Goal: Task Accomplishment & Management: Complete application form

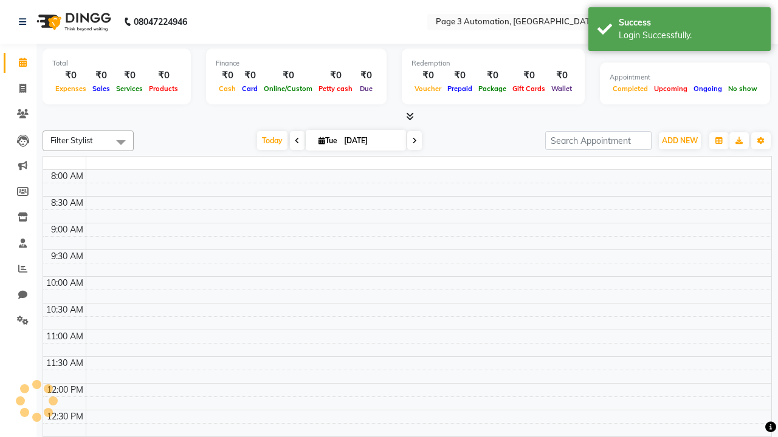
select select "en"
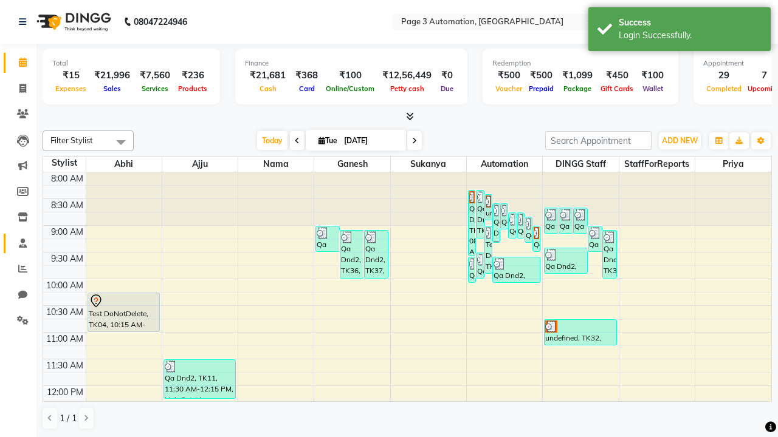
click at [18, 243] on span at bounding box center [22, 244] width 21 height 14
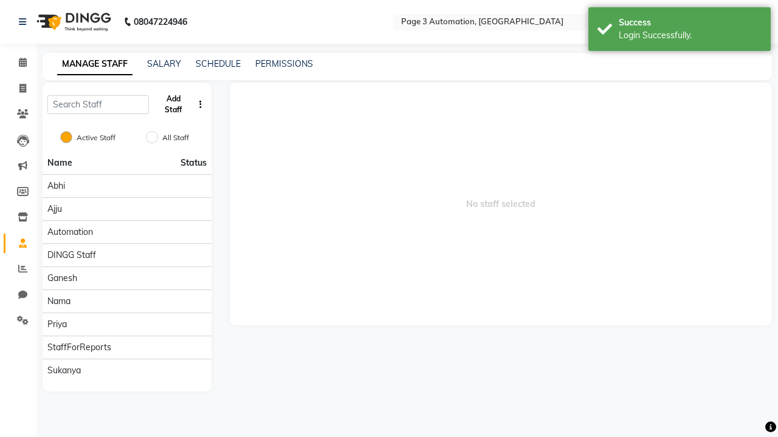
click at [173, 105] on button "Add Staff" at bounding box center [173, 105] width 39 height 32
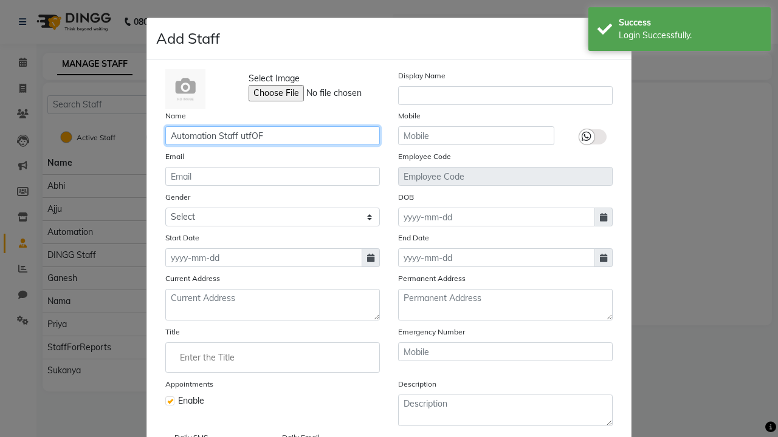
type input "Automation Staff utfOF"
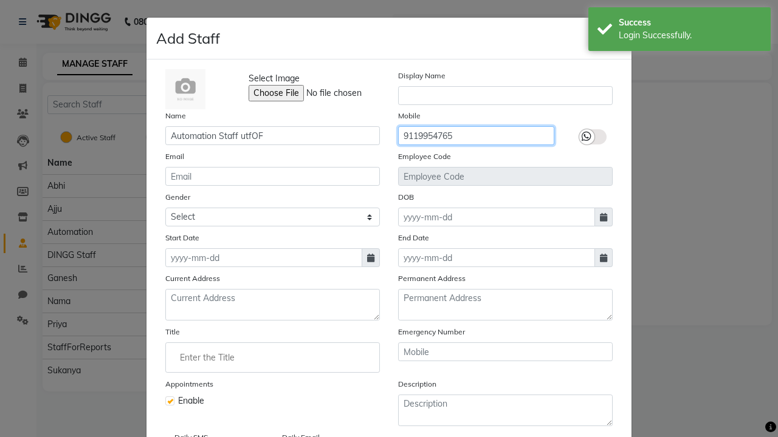
type input "9119954765"
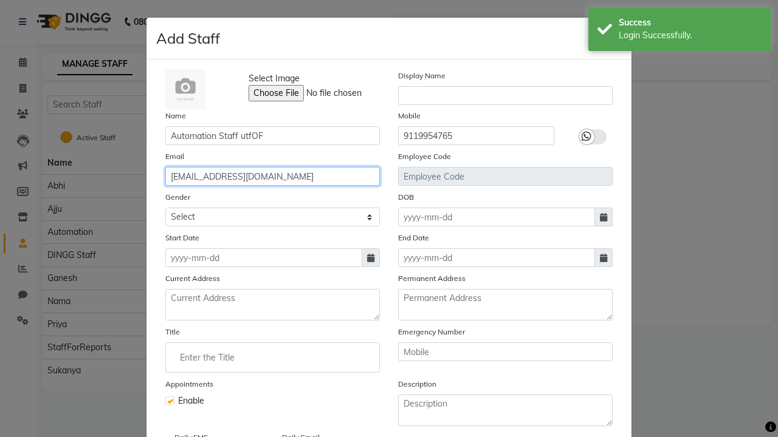
type input "barry_cruickshank36@gmail.com"
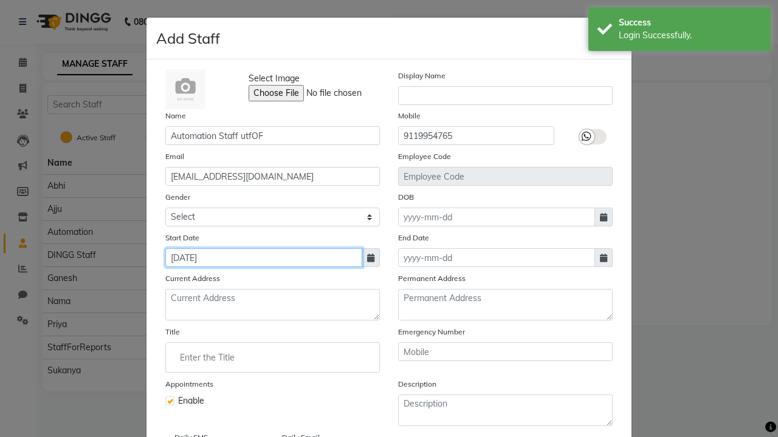
type input "Sep 02, 2025"
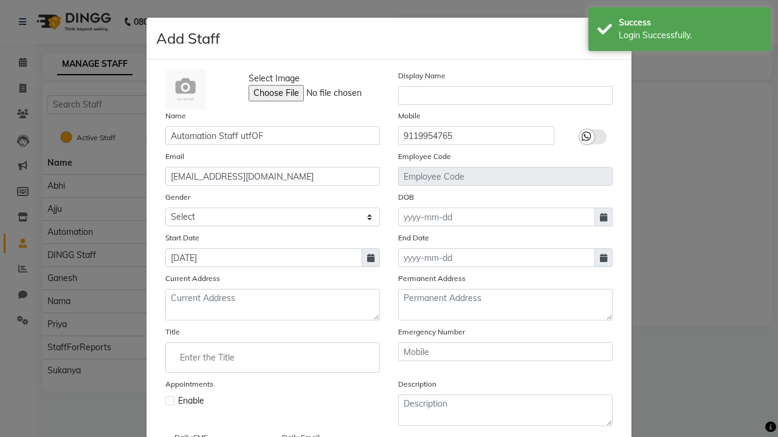
checkbox input "false"
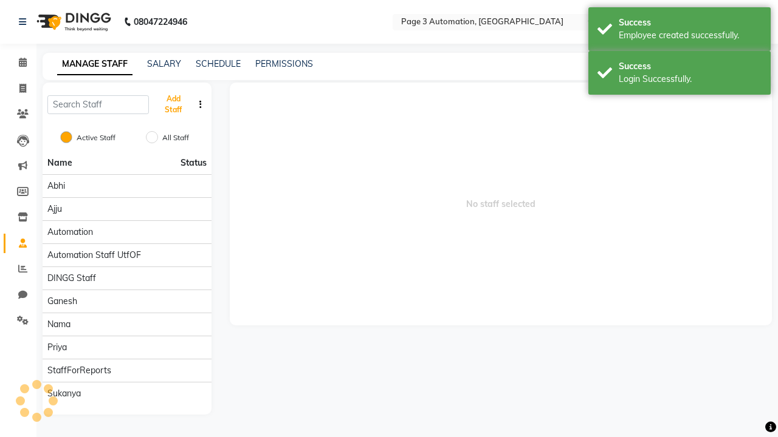
scroll to position [98, 0]
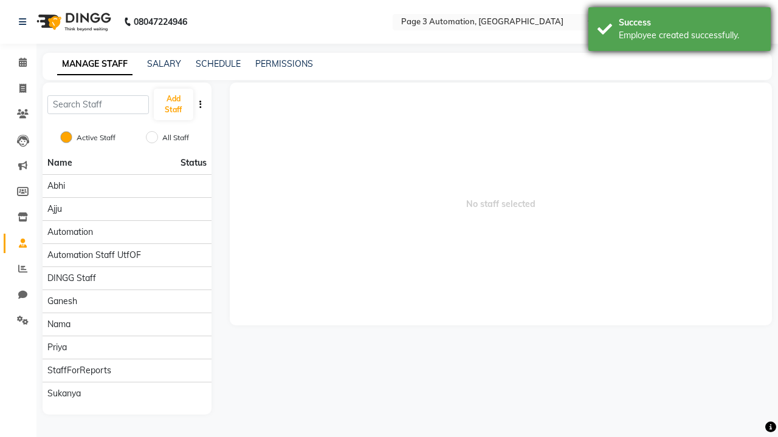
click at [679, 31] on div "Employee created successfully." at bounding box center [690, 35] width 143 height 13
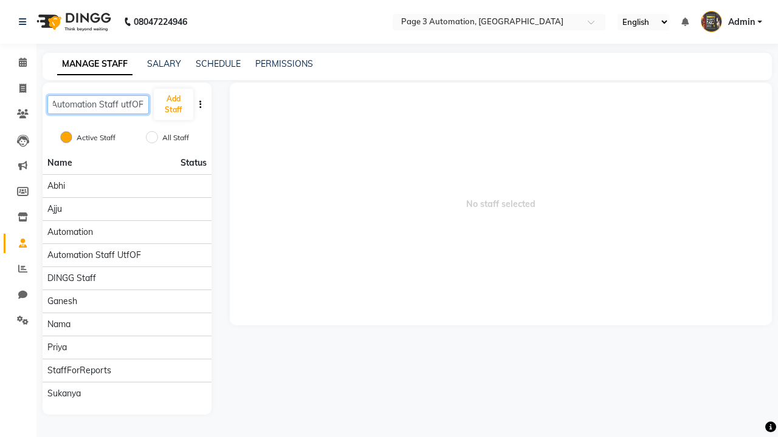
type input "Automation Staff utfOF"
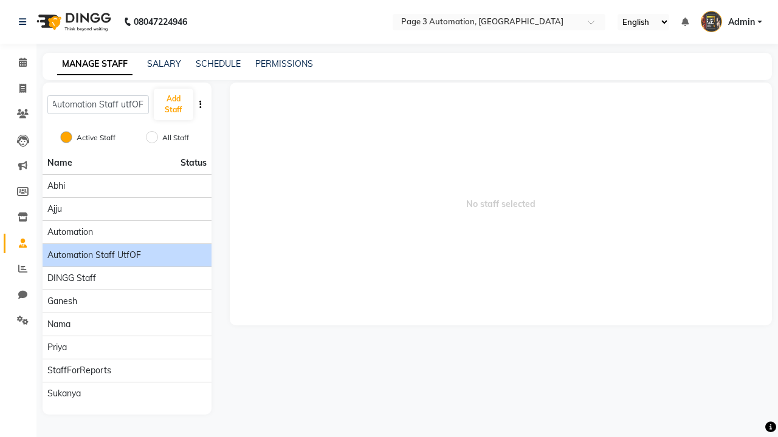
click at [126, 249] on span "Automation Staff utfOF" at bounding box center [94, 255] width 94 height 13
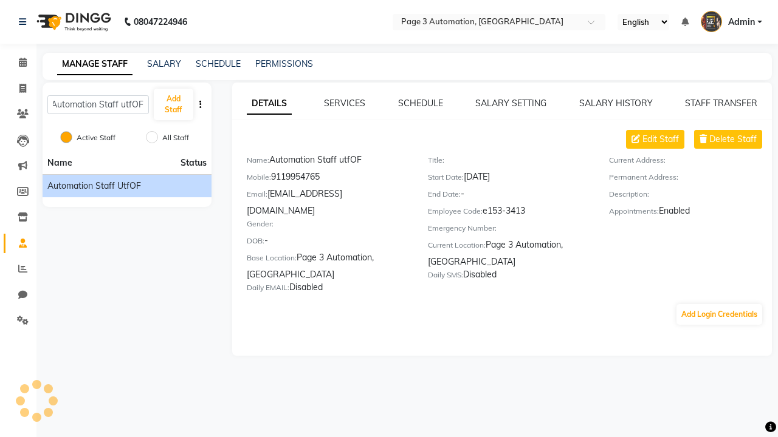
scroll to position [0, 0]
click at [719, 304] on button "Add Login Credentials" at bounding box center [719, 314] width 86 height 21
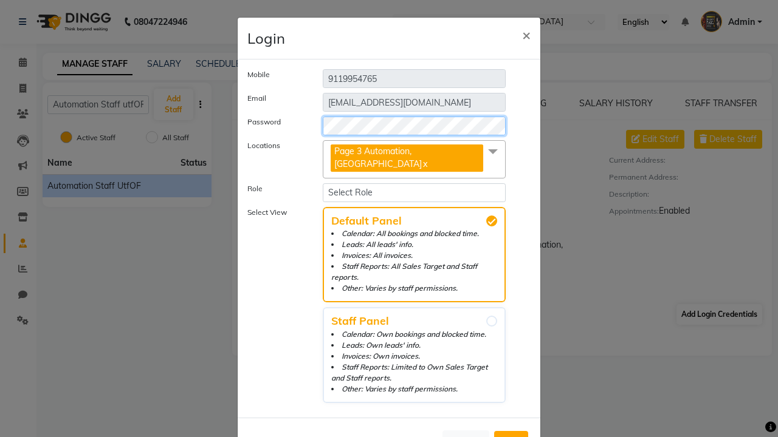
select select "4595"
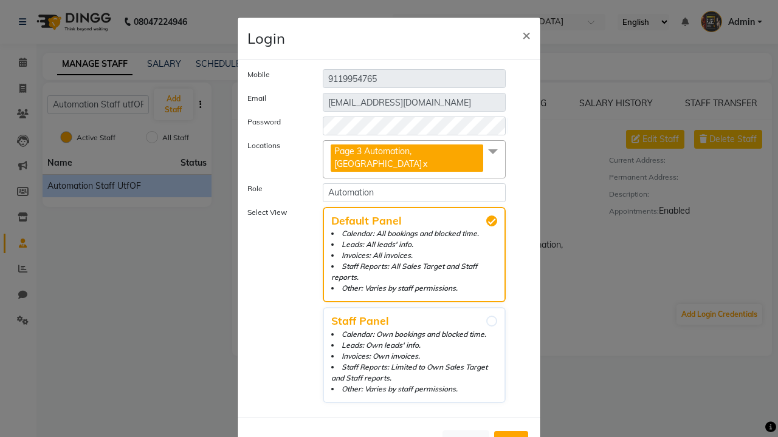
click at [511, 436] on span "Add" at bounding box center [510, 442] width 19 height 12
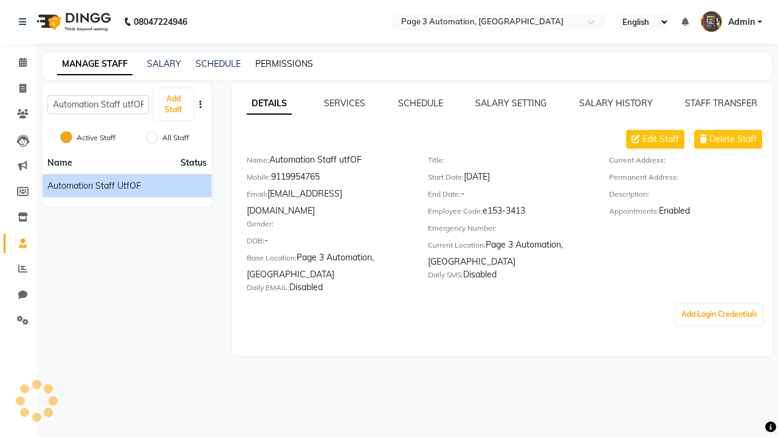
click at [281, 64] on link "PERMISSIONS" at bounding box center [284, 63] width 58 height 11
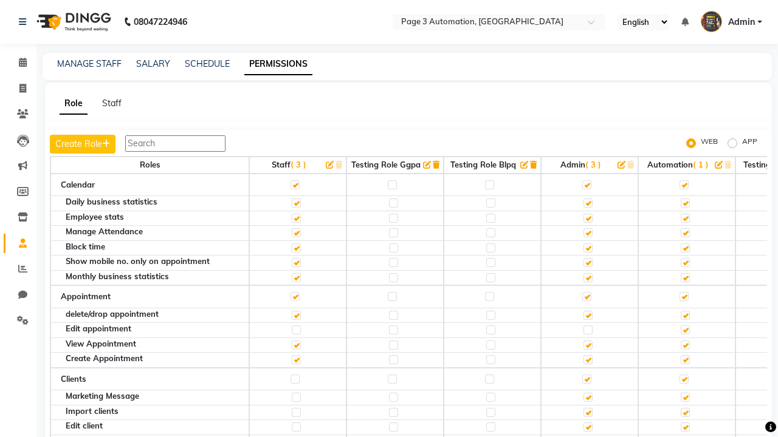
click at [684, 185] on label at bounding box center [683, 184] width 9 height 9
click at [684, 185] on input "checkbox" at bounding box center [683, 185] width 8 height 8
checkbox input "false"
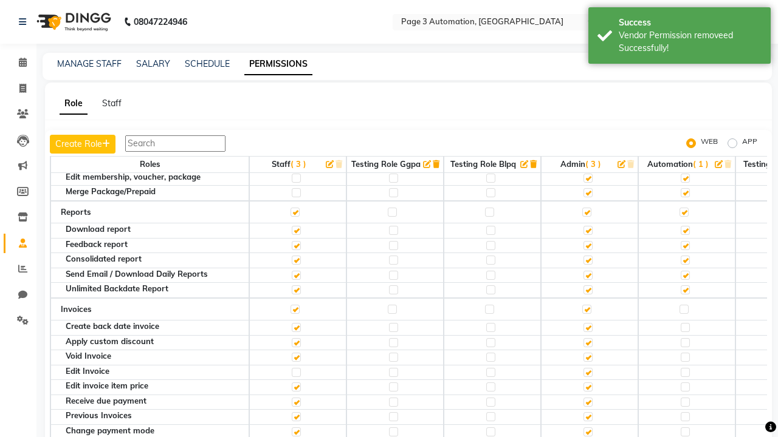
click at [684, 120] on label at bounding box center [683, 115] width 9 height 9
click at [684, 119] on input "checkbox" at bounding box center [683, 115] width 8 height 8
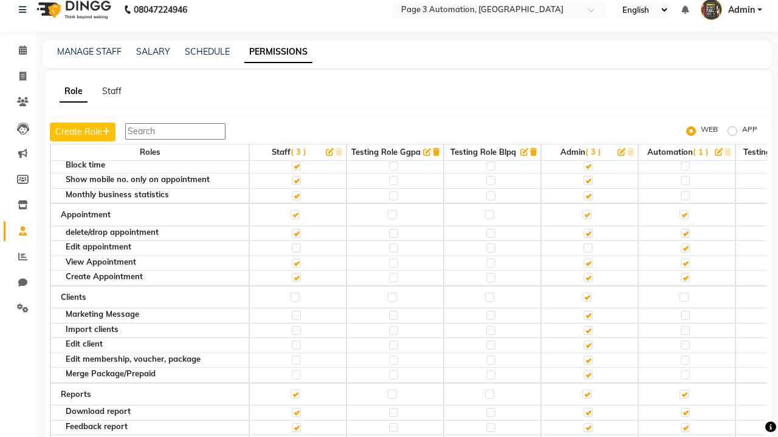
scroll to position [12, 0]
click at [731, 10] on span "Admin" at bounding box center [741, 10] width 27 height 13
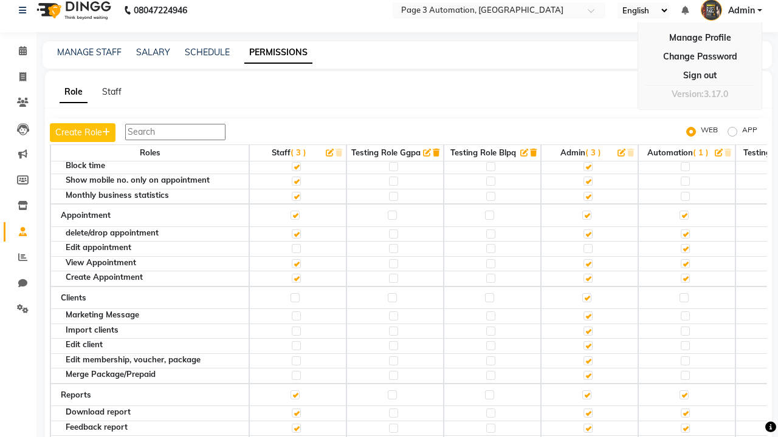
scroll to position [0, 0]
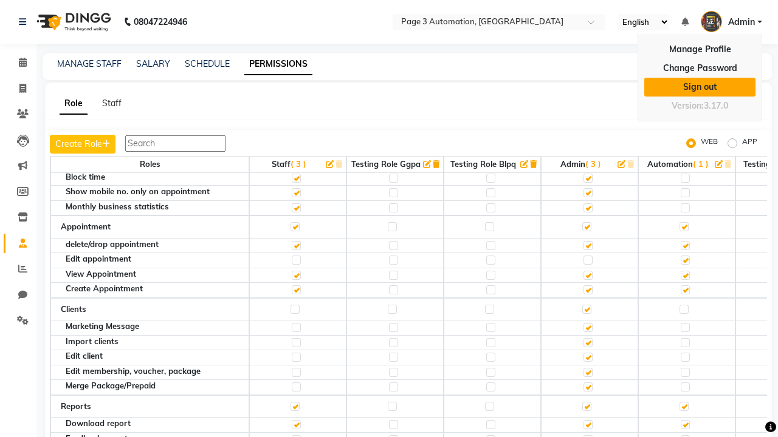
click at [699, 87] on link "Sign out" at bounding box center [699, 87] width 111 height 19
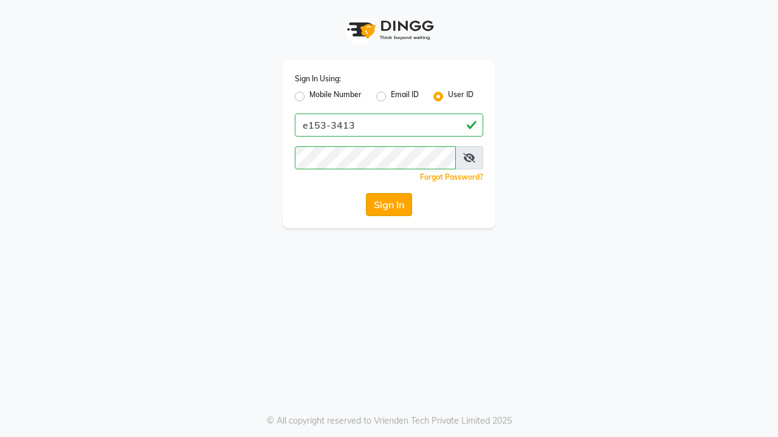
click at [389, 205] on button "Sign In" at bounding box center [389, 204] width 46 height 23
